Goal: Task Accomplishment & Management: Manage account settings

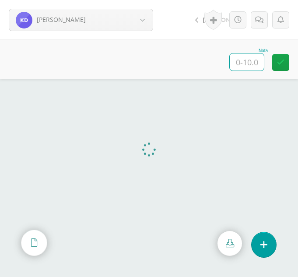
click at [247, 58] on input "text" at bounding box center [247, 61] width 34 height 17
type input "10"
click at [150, 0] on body "De León, Karla Ajcalón, Yoselin Bixcul, María Castro, Lidia Chalcù, Ana Chiyal,…" at bounding box center [149, 0] width 298 height 0
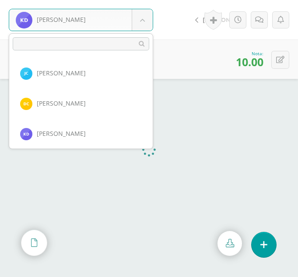
scroll to position [271, 0]
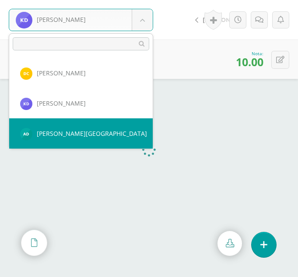
select select "377"
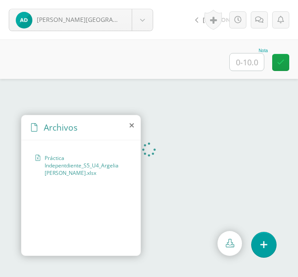
click at [132, 126] on icon at bounding box center [132, 125] width 4 height 7
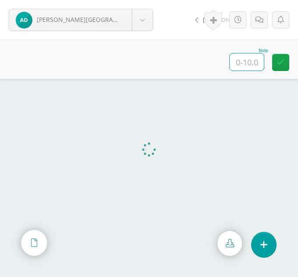
click at [235, 61] on input "text" at bounding box center [247, 61] width 34 height 17
type input "10"
click at [148, 0] on body "De León, Argelia Ajcalón, Yoselin Bixcul, María Castro, Lidia Chalcù, Ana Chiya…" at bounding box center [149, 0] width 298 height 0
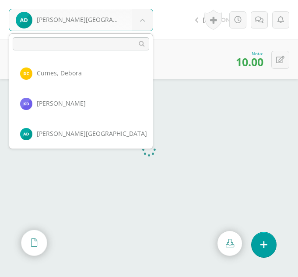
scroll to position [302, 0]
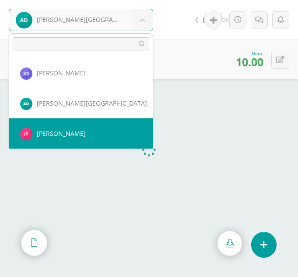
select select "341"
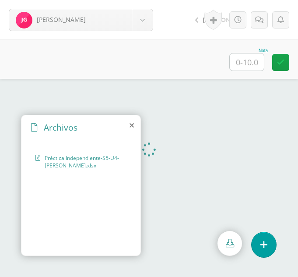
click at [131, 126] on icon at bounding box center [132, 125] width 4 height 7
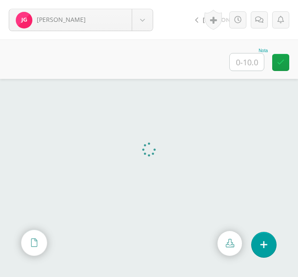
click at [238, 63] on input "text" at bounding box center [247, 61] width 34 height 17
type input "10"
click at [145, 0] on body "Guarcas, Jade Ajcalón, Yoselin Bixcul, María Castro, Lidia Chalcù, Ana Chiyal, …" at bounding box center [149, 0] width 298 height 0
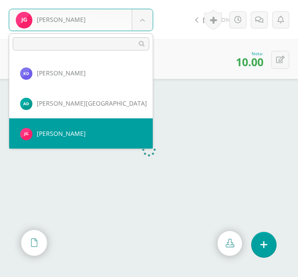
scroll to position [332, 0]
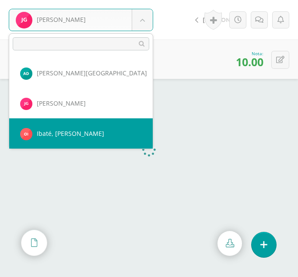
select select "372"
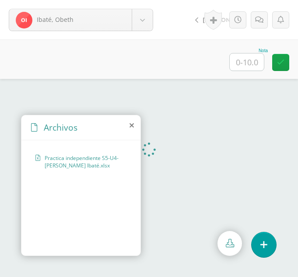
click at [133, 126] on icon at bounding box center [132, 125] width 4 height 7
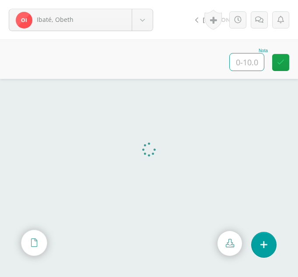
click at [239, 63] on input "text" at bounding box center [247, 61] width 34 height 17
type input "10"
click at [142, 0] on body "Ibaté, [PERSON_NAME], [PERSON_NAME], [PERSON_NAME][GEOGRAPHIC_DATA], [GEOGRAPHI…" at bounding box center [149, 0] width 298 height 0
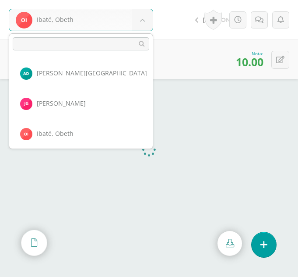
scroll to position [362, 0]
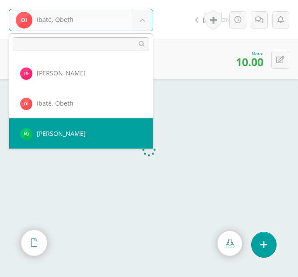
select select "368"
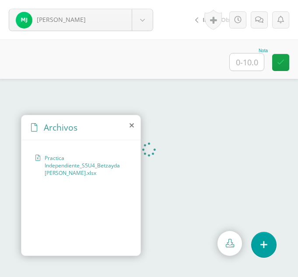
click at [131, 125] on icon at bounding box center [132, 125] width 4 height 7
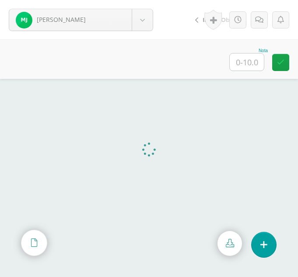
click at [248, 62] on input "text" at bounding box center [247, 61] width 34 height 17
type input "10"
click at [144, 0] on body "Julajuj, María Ajcalón, Yoselin Bixcul, María Castro, Lidia Chalcù, Ana Chiyal,…" at bounding box center [149, 0] width 298 height 0
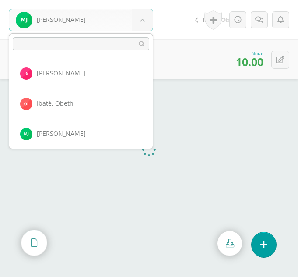
scroll to position [392, 0]
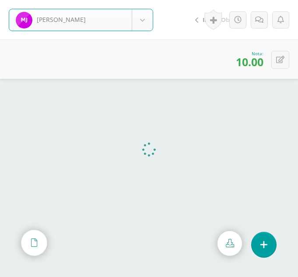
select select "335"
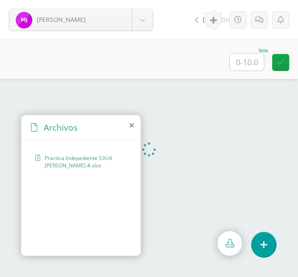
click at [131, 126] on icon at bounding box center [132, 125] width 4 height 7
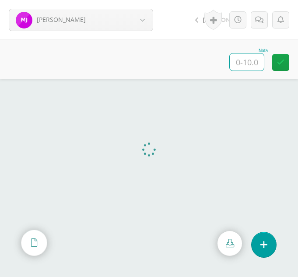
click at [246, 63] on input "text" at bounding box center [247, 61] width 34 height 17
type input "10"
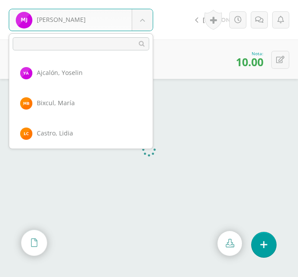
click at [144, 0] on body "[PERSON_NAME] [PERSON_NAME] [PERSON_NAME][GEOGRAPHIC_DATA][GEOGRAPHIC_DATA] [PE…" at bounding box center [149, 0] width 298 height 0
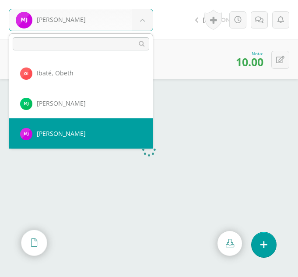
scroll to position [422, 0]
select select "360"
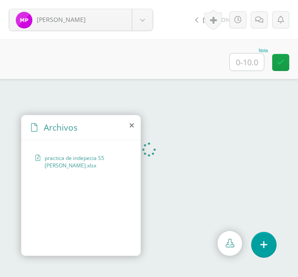
click at [132, 126] on icon at bounding box center [132, 125] width 4 height 7
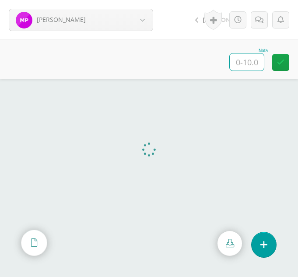
click at [258, 62] on input "text" at bounding box center [247, 61] width 34 height 17
type input "10"
click at [145, 0] on body "Pablo, María Ajcalón, Yoselin Bixcul, María Castro, Lidia Chalcù, Ana Chiyal, Y…" at bounding box center [149, 0] width 298 height 0
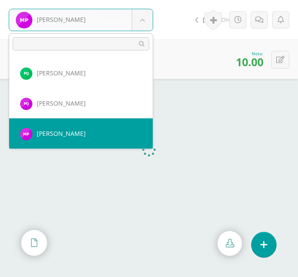
scroll to position [453, 0]
select select "370"
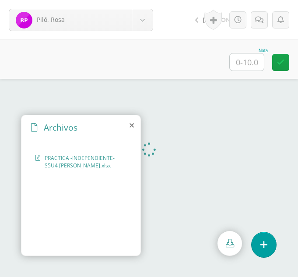
click at [132, 125] on icon at bounding box center [132, 125] width 4 height 7
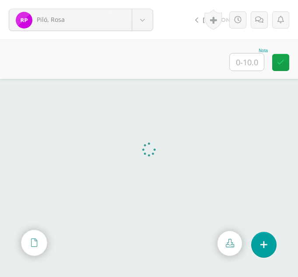
click at [247, 65] on input "text" at bounding box center [247, 61] width 34 height 17
type input "10"
click at [147, 0] on body "Piló, Rosa [PERSON_NAME] [PERSON_NAME][GEOGRAPHIC_DATA][GEOGRAPHIC_DATA] [PERSO…" at bounding box center [149, 0] width 298 height 0
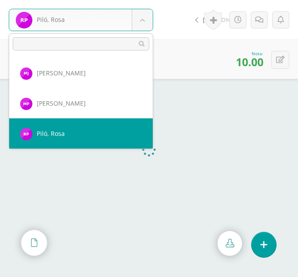
scroll to position [483, 0]
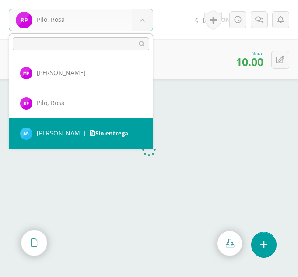
select select "303"
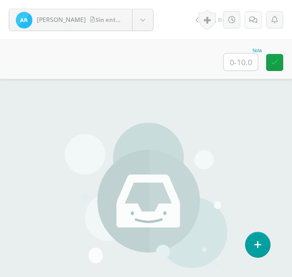
click at [251, 22] on icon at bounding box center [253, 19] width 8 height 7
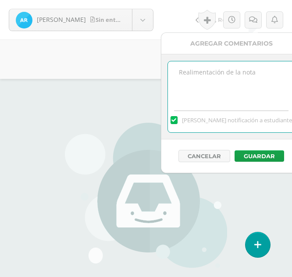
click at [219, 64] on textarea at bounding box center [231, 83] width 126 height 44
type textarea "o"
type textarea "N"
type textarea "Sin entrega"
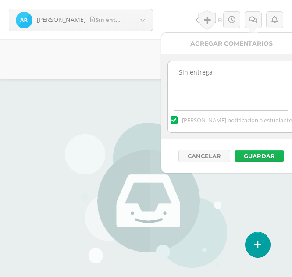
click at [242, 154] on button "Guardar" at bounding box center [258, 155] width 49 height 11
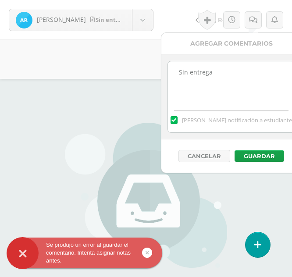
click at [132, 151] on img at bounding box center [146, 197] width 162 height 149
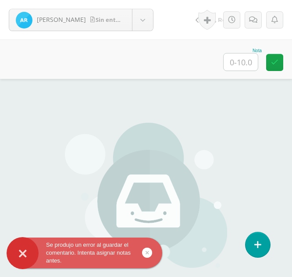
click at [242, 67] on input "text" at bounding box center [240, 61] width 34 height 17
type input "0"
click at [252, 21] on icon at bounding box center [253, 19] width 8 height 7
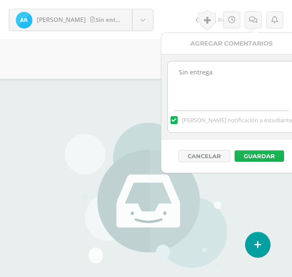
click at [248, 153] on button "Guardar" at bounding box center [258, 155] width 49 height 11
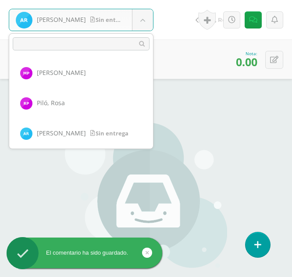
scroll to position [513, 0]
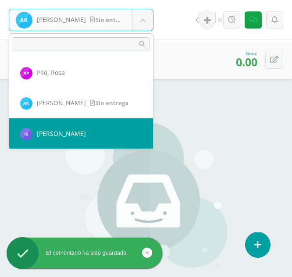
select select "304"
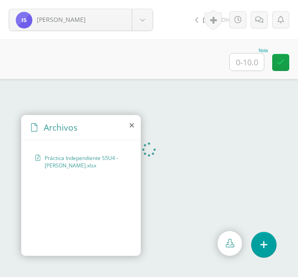
click at [132, 127] on icon at bounding box center [132, 125] width 4 height 7
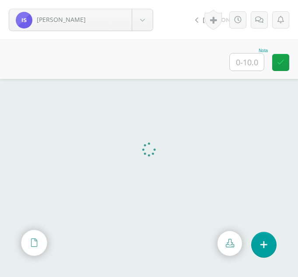
click at [242, 60] on input "text" at bounding box center [247, 61] width 34 height 17
type input "10"
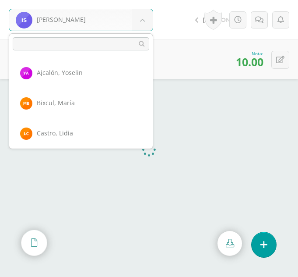
click at [150, 0] on body "Samines, Irma Ajcalón, Yoselin Bixcul, María Castro, Lidia Chalcù, Ana Chiyal, …" at bounding box center [149, 0] width 298 height 0
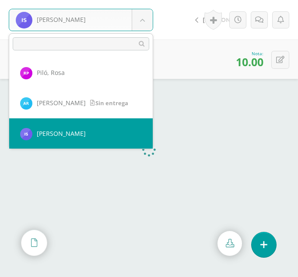
scroll to position [544, 0]
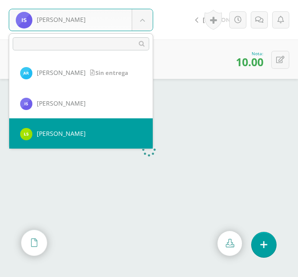
select select "363"
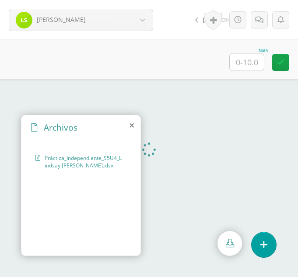
drag, startPoint x: 150, startPoint y: 150, endPoint x: 131, endPoint y: 125, distance: 30.6
click at [131, 125] on icon at bounding box center [132, 125] width 4 height 7
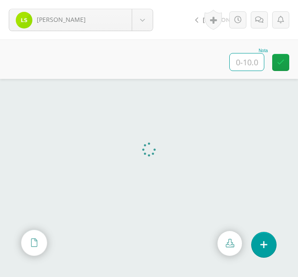
click at [253, 64] on input "text" at bounding box center [247, 61] width 34 height 17
type input "10"
click at [147, 0] on body "[PERSON_NAME] [PERSON_NAME], [PERSON_NAME][GEOGRAPHIC_DATA], [PERSON_NAME] [PER…" at bounding box center [149, 0] width 298 height 0
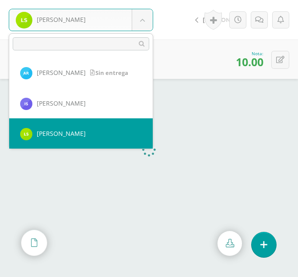
scroll to position [574, 0]
select select "345"
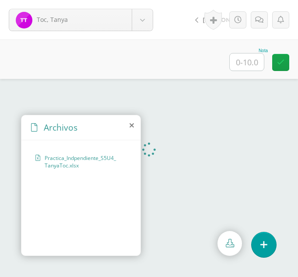
click at [131, 126] on icon at bounding box center [132, 125] width 4 height 7
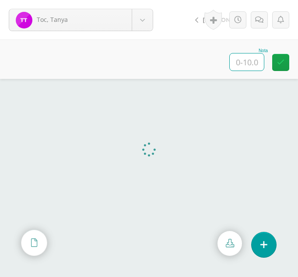
click at [241, 63] on input "text" at bounding box center [247, 61] width 34 height 17
type input "10"
click at [151, 0] on body "Toc, Tanya Ajcalón, Yoselin Bixcul, María Castro, Lidia Chalcù, Ana Chiyal, Yos…" at bounding box center [149, 0] width 298 height 0
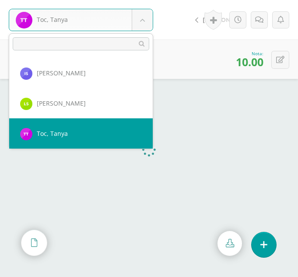
scroll to position [604, 0]
select select "305"
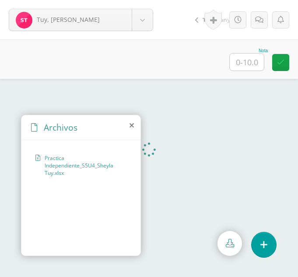
click at [133, 126] on icon at bounding box center [132, 125] width 4 height 7
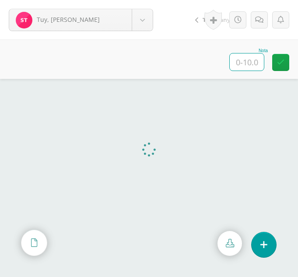
click at [252, 57] on input "text" at bounding box center [247, 61] width 34 height 17
type input "10"
click at [146, 0] on body "Tuy, Sheyla Ajcalón, Yoselin Bixcul, María Castro, Lidia Chalcù, Ana Chiyal, Yo…" at bounding box center [149, 0] width 298 height 0
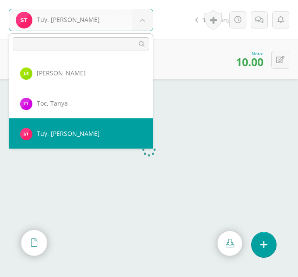
scroll to position [634, 0]
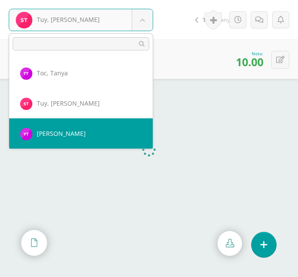
select select "334"
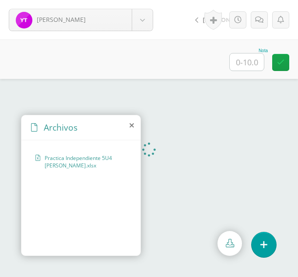
click at [133, 128] on icon at bounding box center [132, 125] width 4 height 7
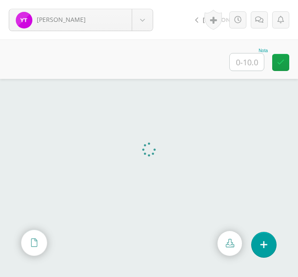
click at [130, 48] on div "Nota" at bounding box center [149, 58] width 298 height 39
click at [244, 64] on input "text" at bounding box center [247, 61] width 34 height 17
type input "10"
click at [144, 0] on body "Tzorín, Yazmín Ajcalón, Yoselin Bixcul, María Castro, Lidia Chalcù, Ana Chiyal,…" at bounding box center [149, 0] width 298 height 0
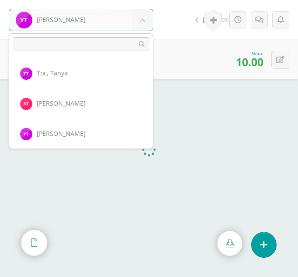
scroll to position [664, 0]
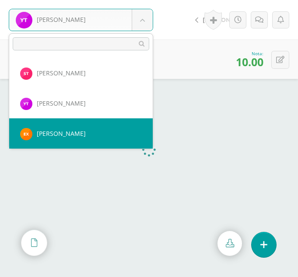
select select "342"
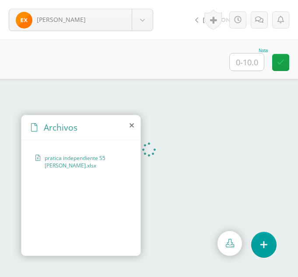
click at [131, 125] on icon at bounding box center [132, 125] width 4 height 7
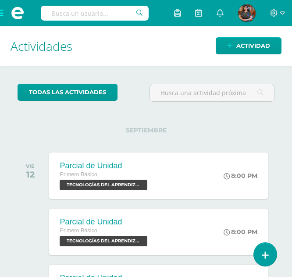
click at [4, 15] on span at bounding box center [17, 13] width 35 height 26
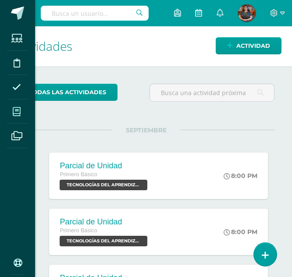
click at [17, 116] on icon at bounding box center [17, 111] width 8 height 9
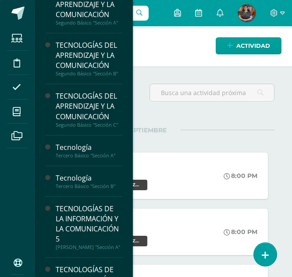
scroll to position [136, 0]
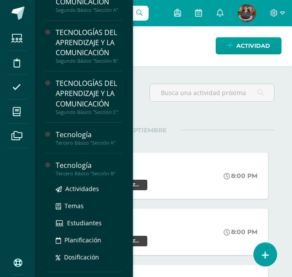
click at [75, 176] on div "Actividades Temas Estudiantes Planificación Dosificación" at bounding box center [89, 220] width 67 height 88
click at [75, 173] on div "Tercero Básico "Sección B"" at bounding box center [89, 173] width 67 height 6
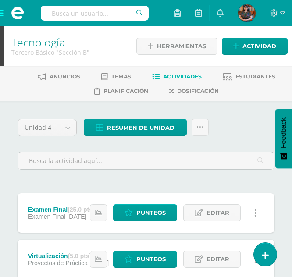
drag, startPoint x: 295, startPoint y: 41, endPoint x: 295, endPoint y: 70, distance: 29.3
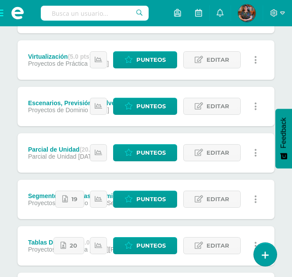
scroll to position [186, 0]
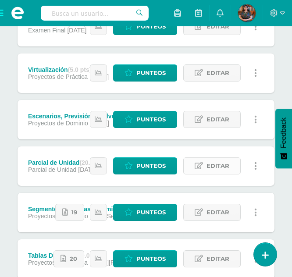
click at [200, 164] on icon at bounding box center [198, 165] width 8 height 7
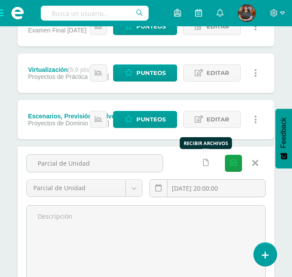
click at [207, 165] on icon at bounding box center [206, 162] width 6 height 7
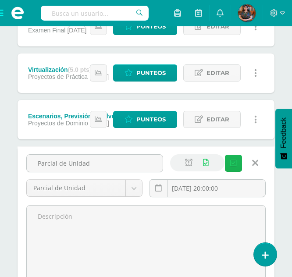
click at [230, 166] on icon "submit" at bounding box center [233, 162] width 7 height 7
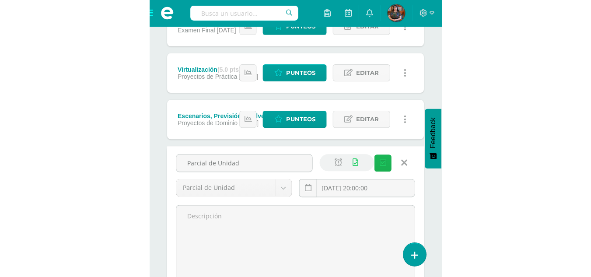
scroll to position [139, 0]
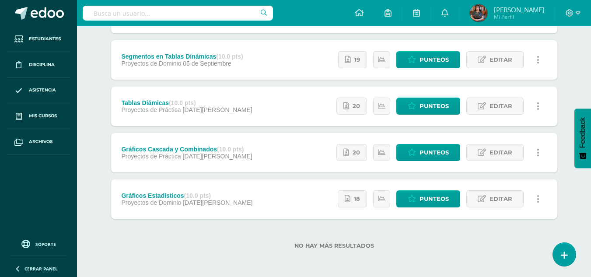
scroll to position [169, 0]
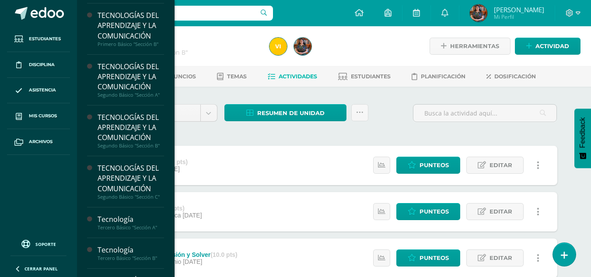
scroll to position [58, 0]
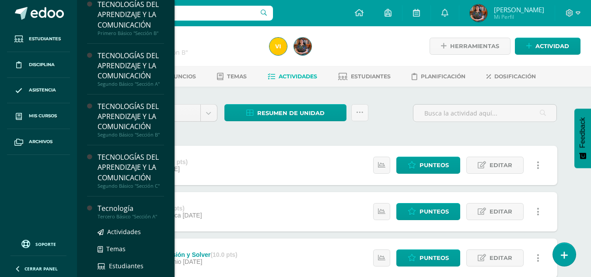
click at [140, 214] on div "Tercero Básico "Sección A"" at bounding box center [131, 217] width 67 height 6
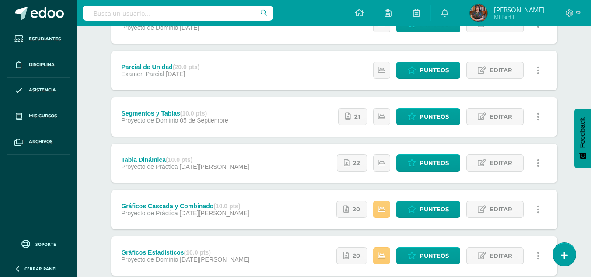
scroll to position [258, 0]
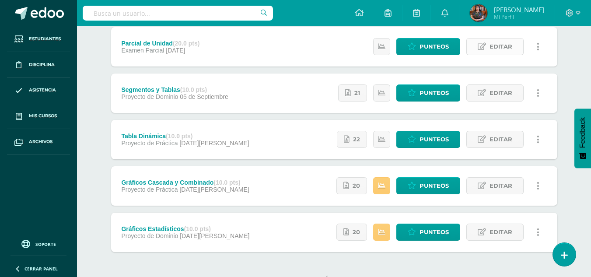
click at [489, 42] on link "Editar" at bounding box center [495, 46] width 57 height 17
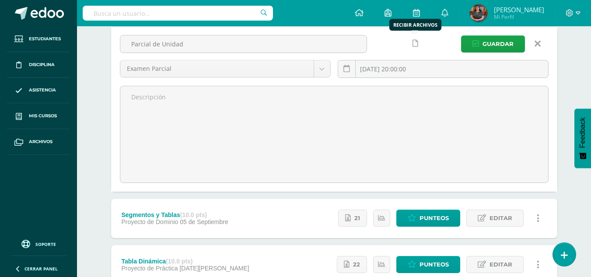
click at [409, 41] on link at bounding box center [415, 43] width 17 height 17
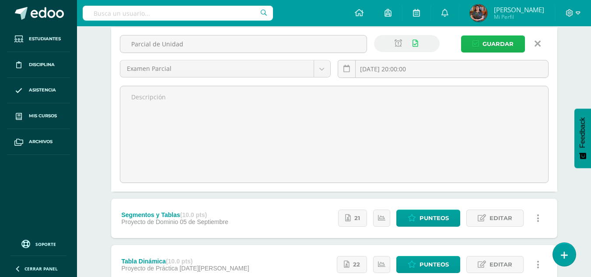
click at [477, 46] on icon "submit" at bounding box center [476, 43] width 7 height 7
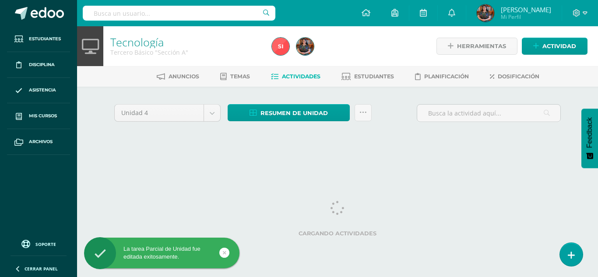
click at [397, 101] on div "Unidad 4 Unidad 1 Unidad 2 Unidad 3 Unidad 4 Resumen de unidad Descargar como H…" at bounding box center [337, 125] width 481 height 77
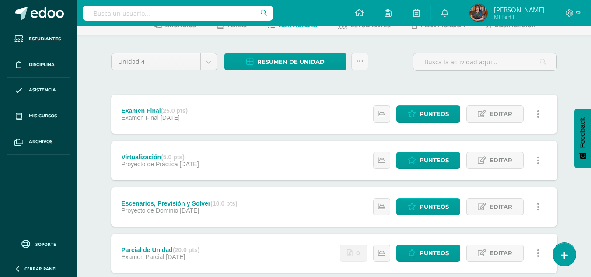
scroll to position [50, 0]
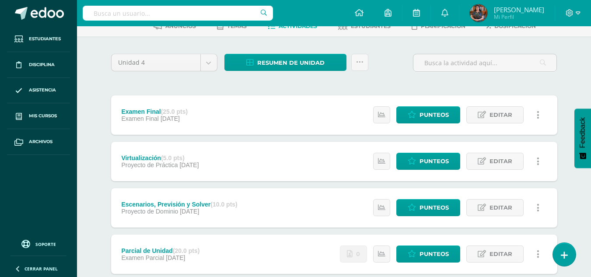
click at [372, 79] on div "Unidad 4 Unidad 1 Unidad 2 Unidad 3 Unidad 4 Resumen de unidad Descargar como H…" at bounding box center [334, 277] width 453 height 446
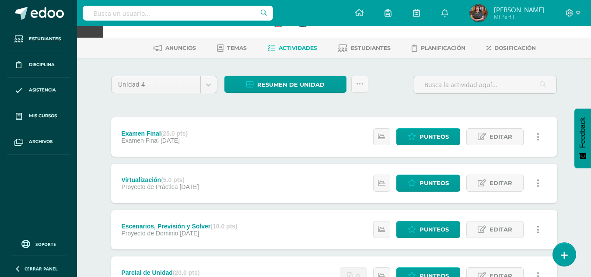
scroll to position [97, 0]
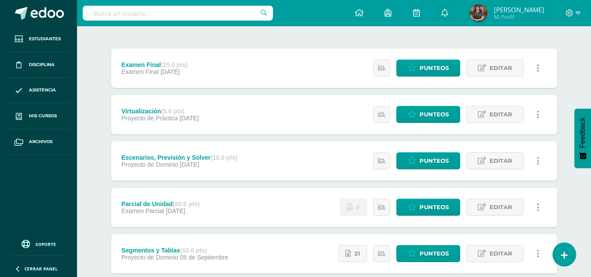
click at [397, 36] on div "Unidad 4 Unidad 1 Unidad 2 Unidad 3 Unidad 4 Resumen de unidad Descargar como H…" at bounding box center [334, 230] width 453 height 446
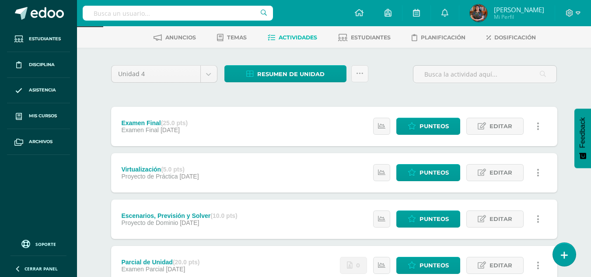
scroll to position [17, 0]
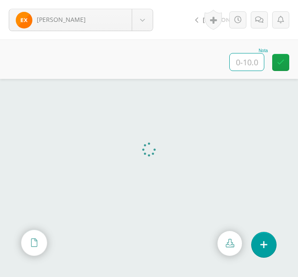
click at [253, 65] on input "text" at bounding box center [247, 61] width 34 height 17
type input "10"
click at [264, 22] on link at bounding box center [259, 19] width 17 height 17
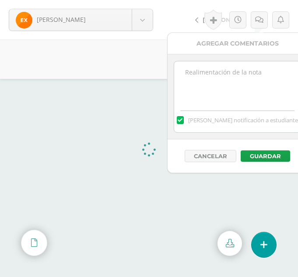
click at [201, 84] on textarea at bounding box center [237, 83] width 126 height 44
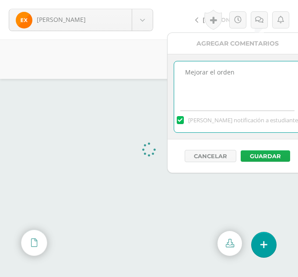
type textarea "Mejorar el orden"
click at [256, 154] on button "Guardar" at bounding box center [265, 155] width 49 height 11
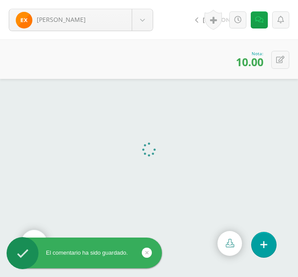
click at [166, 248] on div "El comentario ha sido guardado." at bounding box center [98, 254] width 160 height 34
click at [148, 252] on icon at bounding box center [147, 252] width 4 height 10
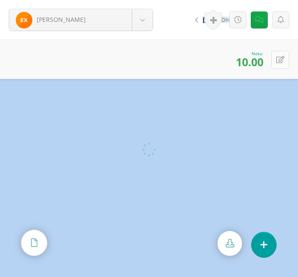
click at [279, 57] on icon at bounding box center [280, 59] width 8 height 7
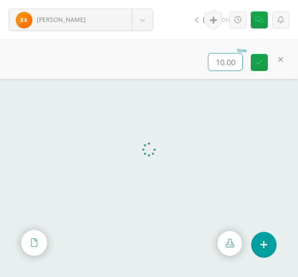
type input "7"
click at [141, 12] on body "El comentario ha sido guardado. [PERSON_NAME] [PERSON_NAME] [PERSON_NAME] [GEOG…" at bounding box center [149, 138] width 298 height 277
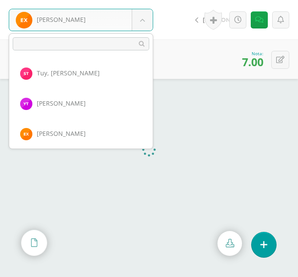
scroll to position [695, 0]
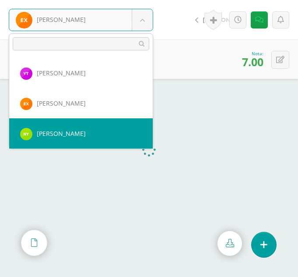
select select "307"
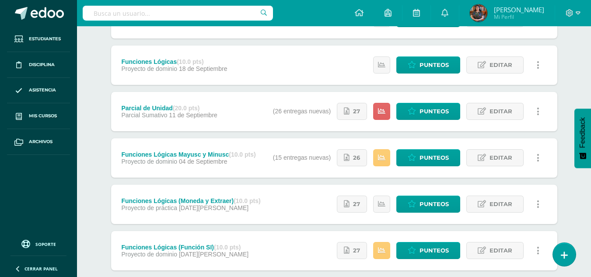
scroll to position [198, 0]
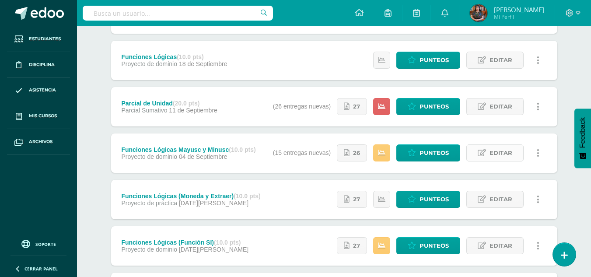
click at [488, 148] on link "Editar" at bounding box center [495, 152] width 57 height 17
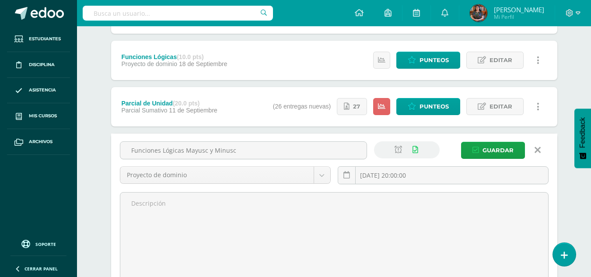
click at [537, 146] on icon at bounding box center [538, 150] width 6 height 10
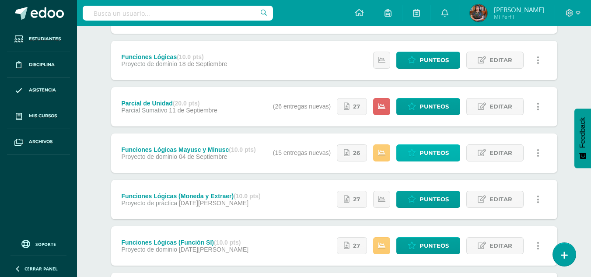
click at [426, 154] on span "Punteos" at bounding box center [434, 153] width 29 height 16
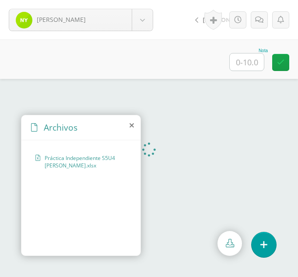
click at [130, 125] on icon at bounding box center [132, 125] width 4 height 7
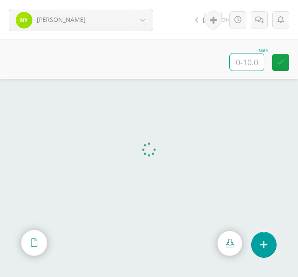
click at [233, 65] on input "text" at bounding box center [247, 61] width 34 height 17
type input "10"
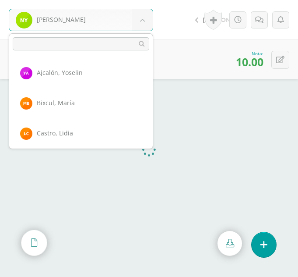
click at [148, 0] on body "[PERSON_NAME] [PERSON_NAME] [PERSON_NAME] [GEOGRAPHIC_DATA][PERSON_NAME][GEOGRA…" at bounding box center [149, 0] width 298 height 0
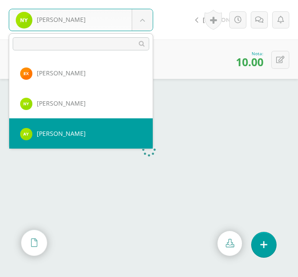
select select "308"
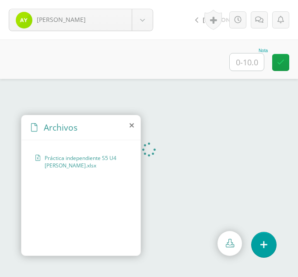
click at [132, 122] on icon at bounding box center [132, 125] width 4 height 7
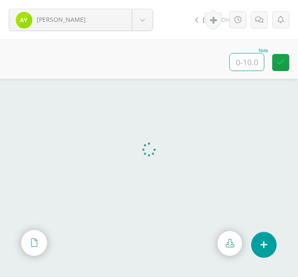
click at [245, 67] on input "text" at bounding box center [247, 61] width 34 height 17
type input "10"
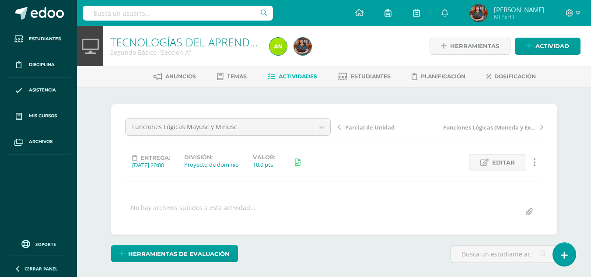
click at [530, 213] on input "file" at bounding box center [529, 212] width 17 height 17
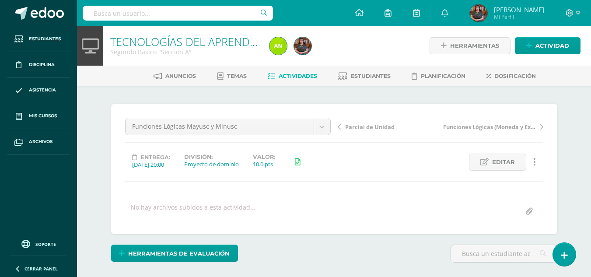
type input "C:\fakepath\Mayusc A.xlsx"
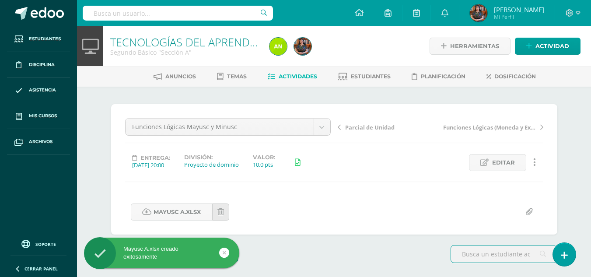
click at [591, 53] on div "TECNOLOGÍAS DEL APRENDIZAJE Y LA COMUNICACIÓN Segundo Básico "Sección A" Herram…" at bounding box center [334, 46] width 514 height 40
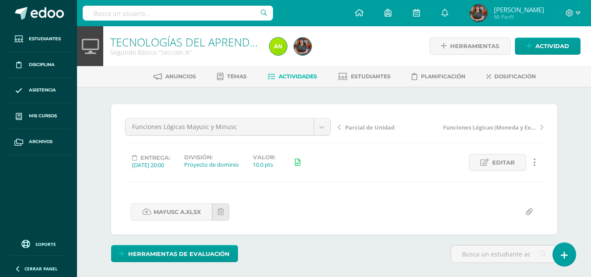
click at [287, 75] on span "Actividades" at bounding box center [298, 76] width 39 height 7
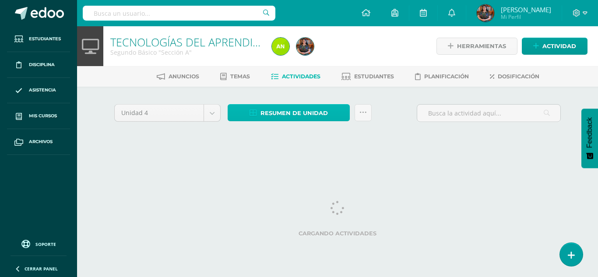
click at [292, 110] on span "Resumen de unidad" at bounding box center [293, 113] width 67 height 16
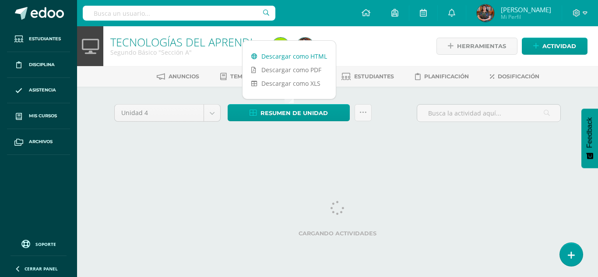
click at [302, 56] on link "Descargar como HTML" at bounding box center [288, 56] width 93 height 14
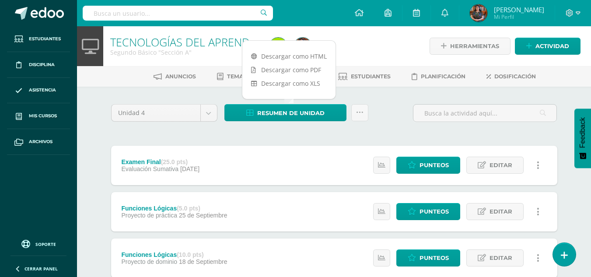
click at [374, 128] on div "Unidad 4 Unidad 1 Unidad 2 Unidad 3 Unidad 4 Resumen de unidad Subir actividade…" at bounding box center [334, 116] width 453 height 25
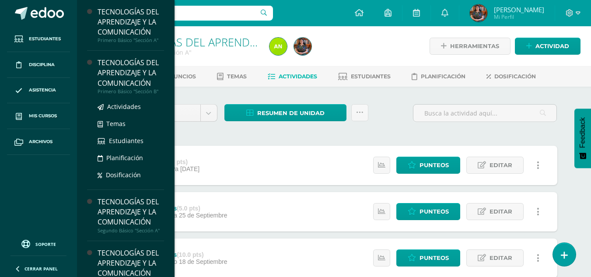
click at [122, 91] on div "Primero Básico "Sección B"" at bounding box center [131, 91] width 67 height 6
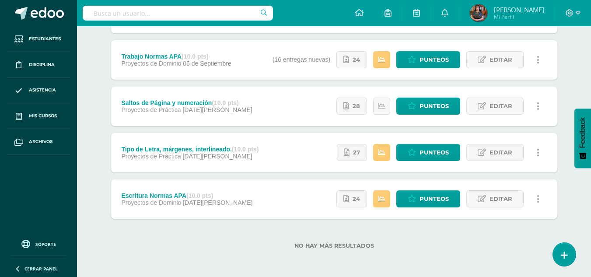
scroll to position [250, 0]
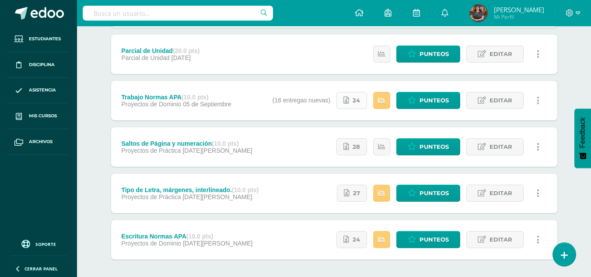
click at [362, 93] on link "24" at bounding box center [352, 100] width 31 height 17
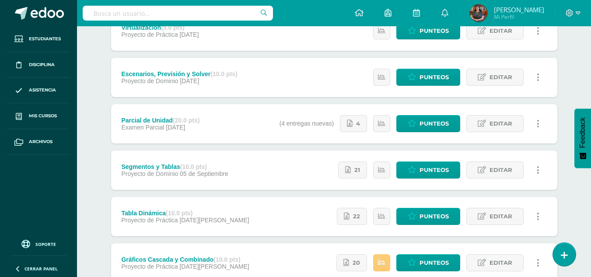
scroll to position [193, 0]
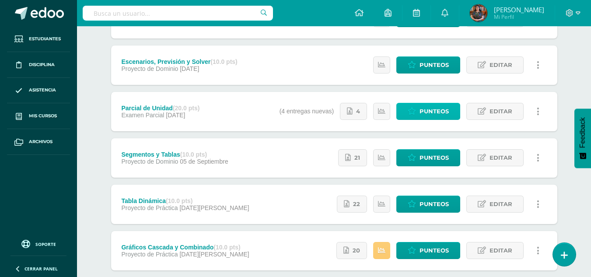
click at [422, 105] on span "Punteos" at bounding box center [434, 111] width 29 height 16
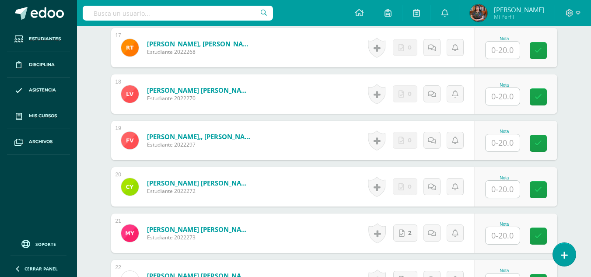
scroll to position [1123, 0]
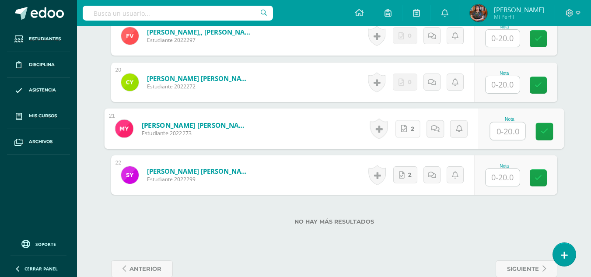
click at [405, 137] on link "2" at bounding box center [407, 129] width 25 height 18
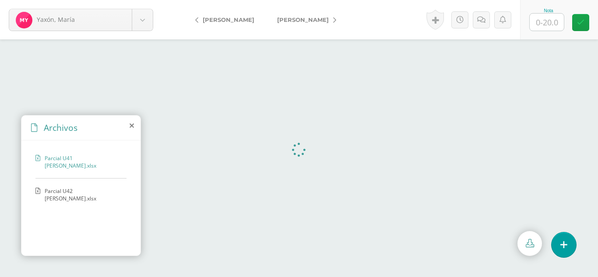
click at [77, 190] on span "Parcial U42 María Magdalena Yaxón Piló.xlsx" at bounding box center [83, 194] width 77 height 15
click at [130, 129] on icon at bounding box center [132, 125] width 4 height 7
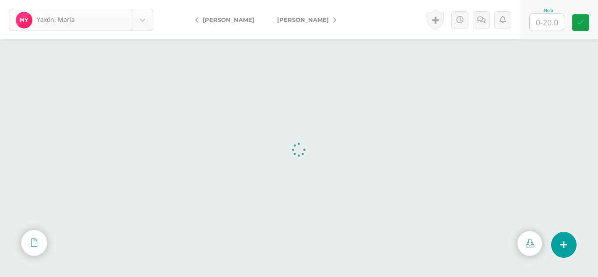
click at [148, 0] on body "Yaxón, María Balam, Delia Bocel, Estefani Bocel, Rosalina Chumil, Yojana Cojtín…" at bounding box center [299, 0] width 598 height 0
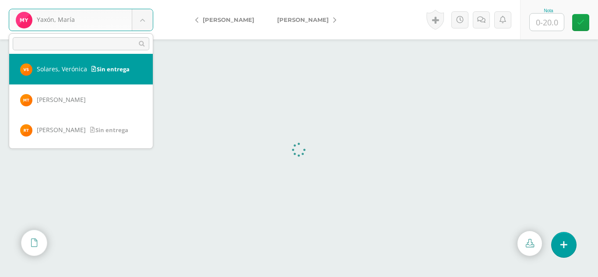
scroll to position [401, 0]
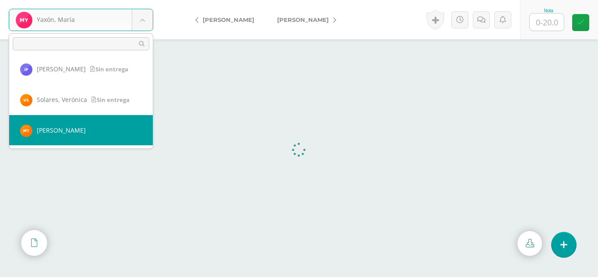
select select "255"
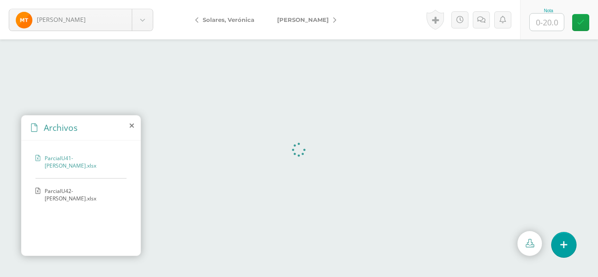
click at [97, 187] on span "ParcialU42-[PERSON_NAME].xlsx" at bounding box center [83, 194] width 77 height 15
click at [129, 125] on div "Archivos" at bounding box center [80, 128] width 119 height 25
click at [131, 125] on icon at bounding box center [132, 125] width 4 height 7
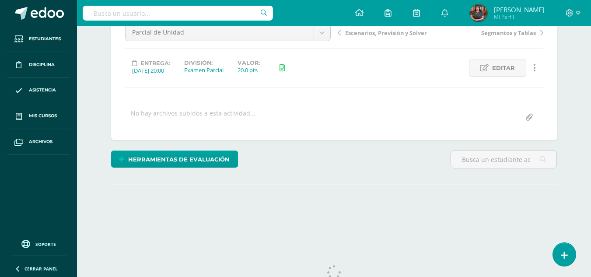
scroll to position [122, 0]
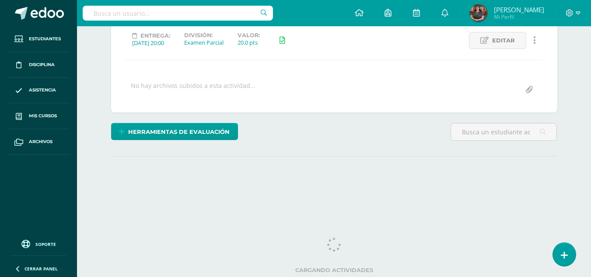
drag, startPoint x: 593, startPoint y: 25, endPoint x: 600, endPoint y: 128, distance: 103.5
click at [591, 128] on html "Estudiantes Disciplina Asistencia Mis cursos Archivos Soporte Ayuda Reportar un…" at bounding box center [295, 51] width 591 height 347
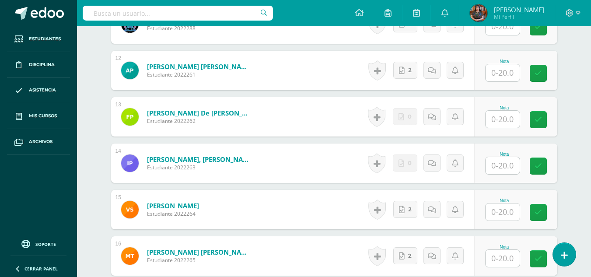
scroll to position [705, 0]
